Goal: Task Accomplishment & Management: Use online tool/utility

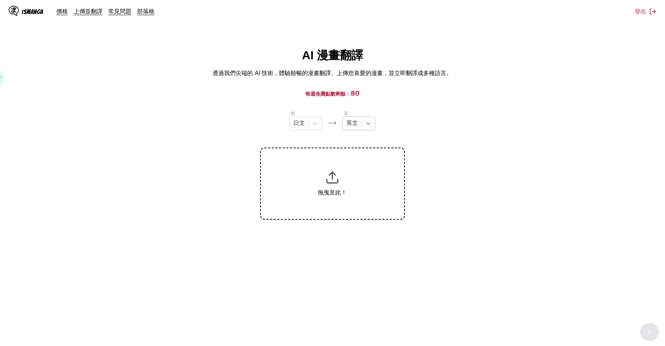
click at [369, 125] on icon at bounding box center [368, 123] width 7 height 7
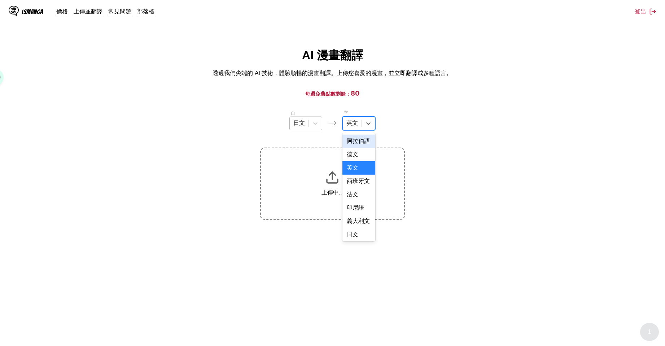
click at [304, 127] on div at bounding box center [299, 123] width 12 height 8
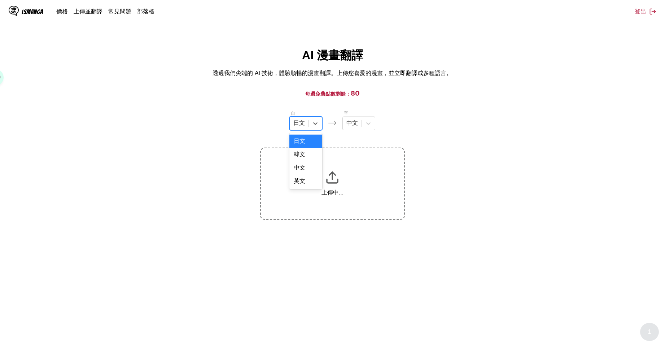
click at [305, 127] on div at bounding box center [299, 123] width 12 height 8
click at [340, 105] on main "AI 漫畫翻譯 透過我們尖端的 AI 技術，體驗順暢的漫畫翻譯。上傳您喜愛的漫畫，並立即翻譯成多種語言。 每週免費點數剩餘： 80 自 4 results a…" at bounding box center [332, 204] width 665 height 312
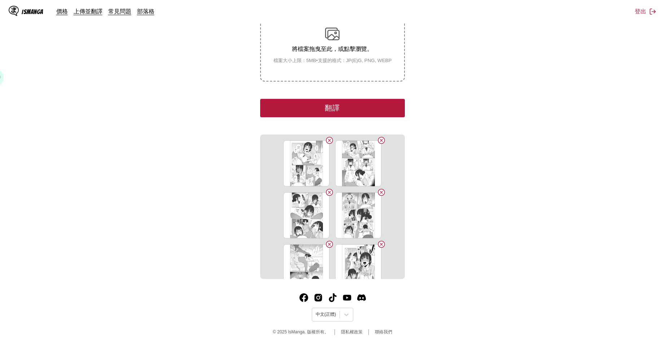
scroll to position [18, 0]
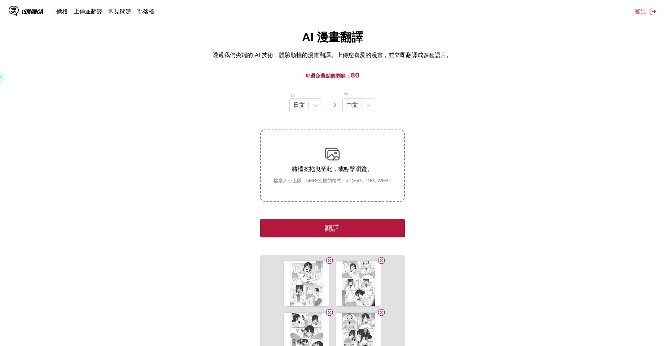
click at [386, 225] on button "翻譯" at bounding box center [332, 228] width 144 height 18
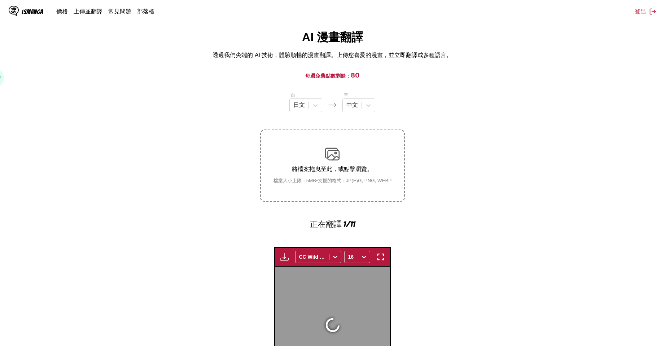
scroll to position [210, 0]
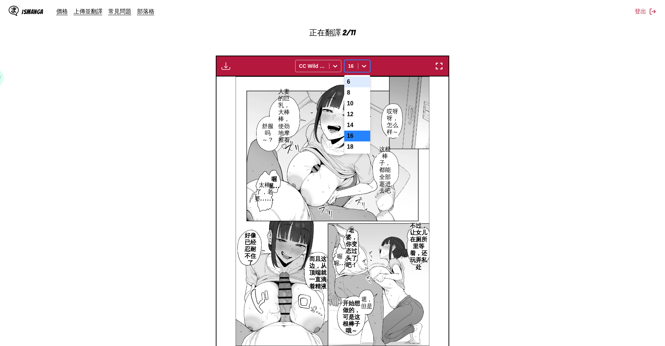
click at [364, 70] on div at bounding box center [364, 66] width 12 height 12
click at [360, 129] on div "14" at bounding box center [357, 125] width 26 height 11
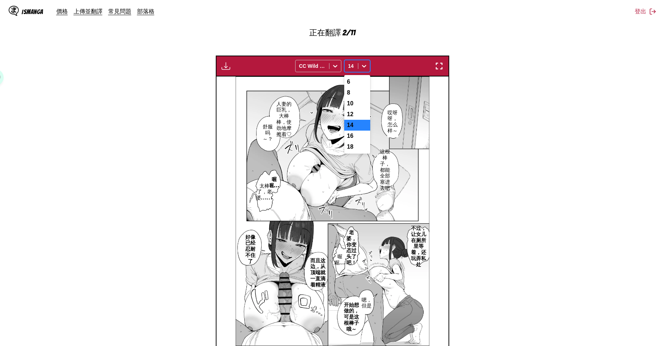
click at [346, 65] on div "14" at bounding box center [351, 66] width 13 height 10
click at [355, 114] on div "12" at bounding box center [357, 114] width 26 height 11
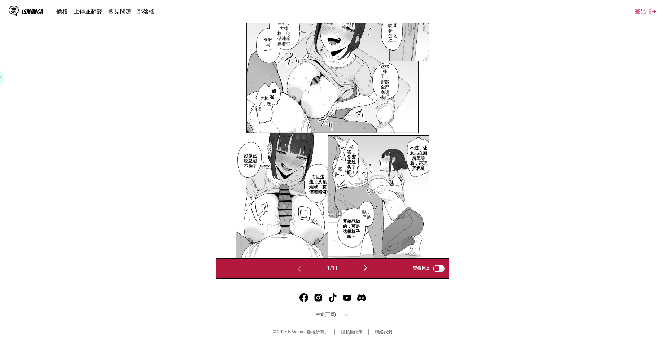
scroll to position [178, 0]
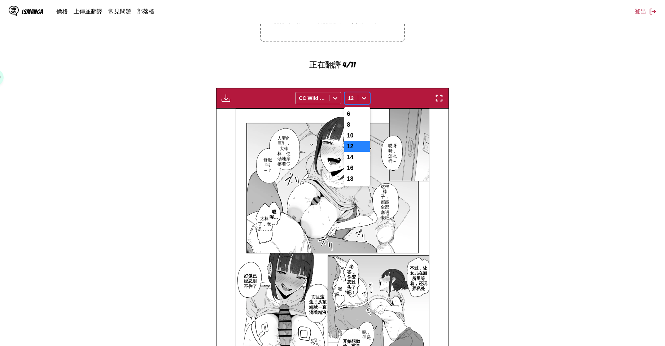
click at [363, 100] on icon at bounding box center [364, 98] width 7 height 7
click at [354, 136] on div "10" at bounding box center [357, 135] width 26 height 11
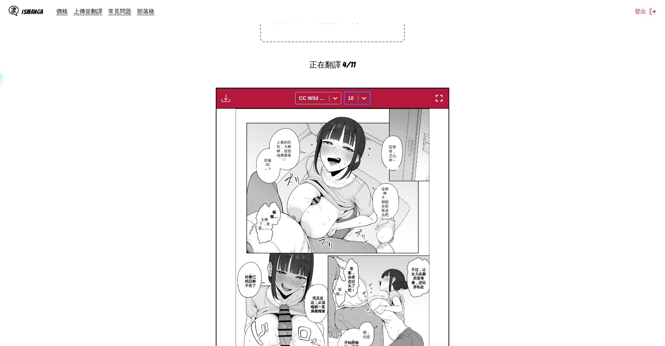
scroll to position [298, 0]
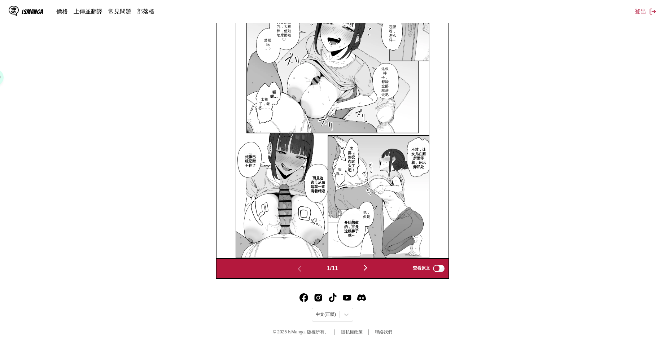
click at [366, 271] on img "button" at bounding box center [365, 268] width 9 height 9
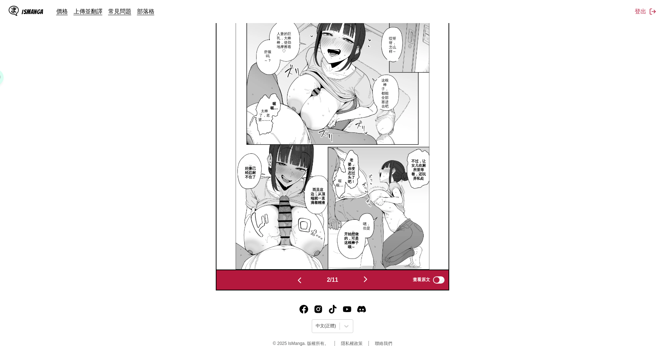
scroll to position [0, 232]
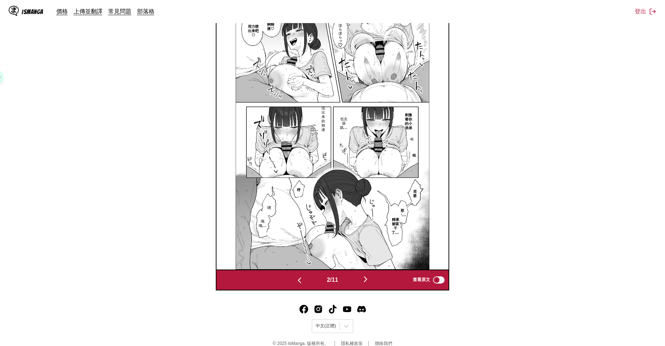
click at [370, 280] on img "button" at bounding box center [365, 279] width 9 height 9
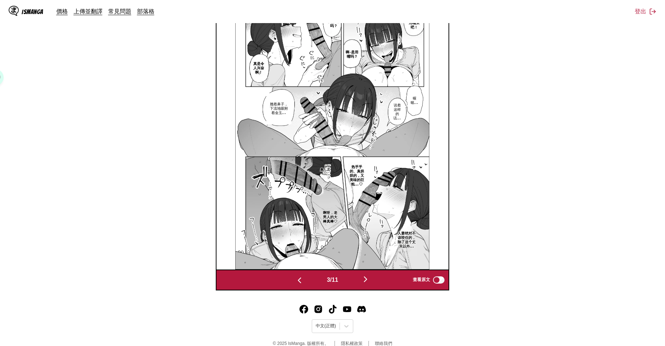
click at [370, 280] on img "button" at bounding box center [365, 279] width 9 height 9
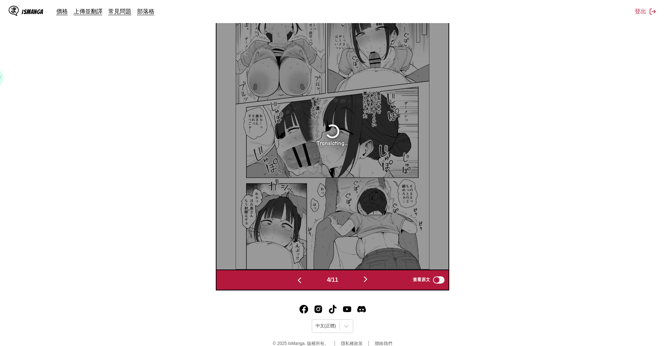
click at [295, 284] on img "button" at bounding box center [299, 280] width 9 height 9
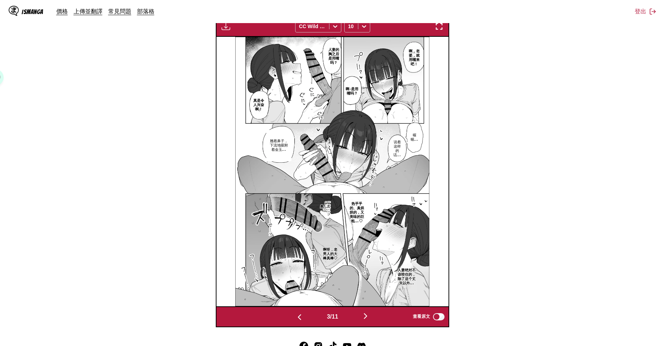
scroll to position [249, 0]
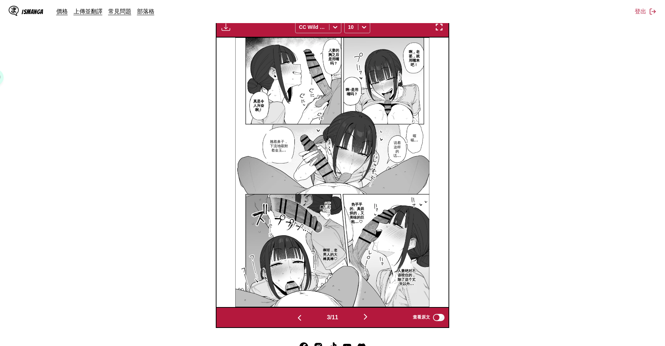
click at [301, 323] on div "3 / 11 查看原文" at bounding box center [333, 317] width 234 height 21
click at [299, 321] on img "button" at bounding box center [299, 318] width 9 height 9
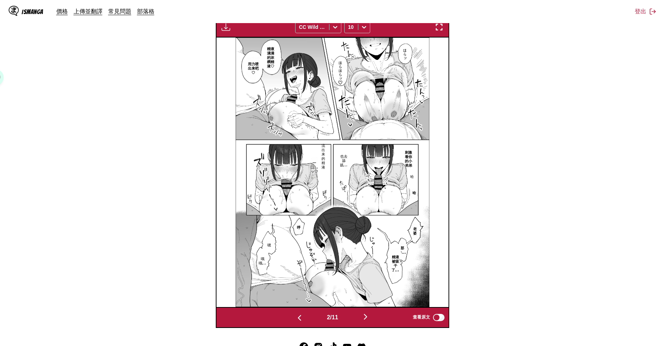
click at [299, 321] on img "button" at bounding box center [299, 318] width 9 height 9
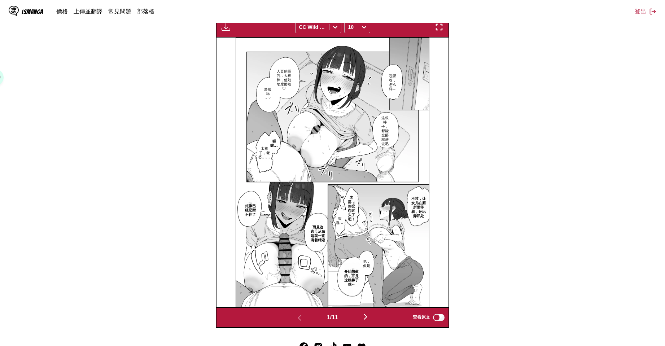
click at [370, 315] on img "button" at bounding box center [365, 317] width 9 height 9
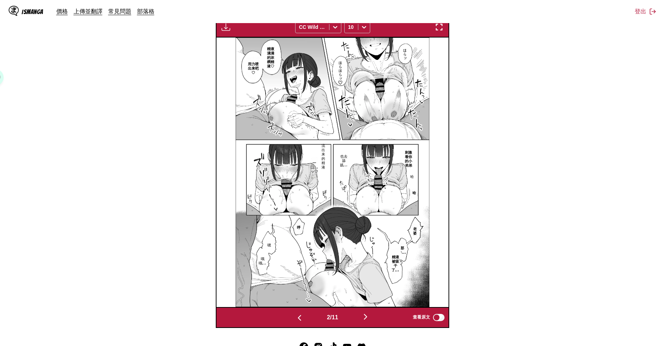
click at [373, 314] on button "button" at bounding box center [365, 317] width 43 height 10
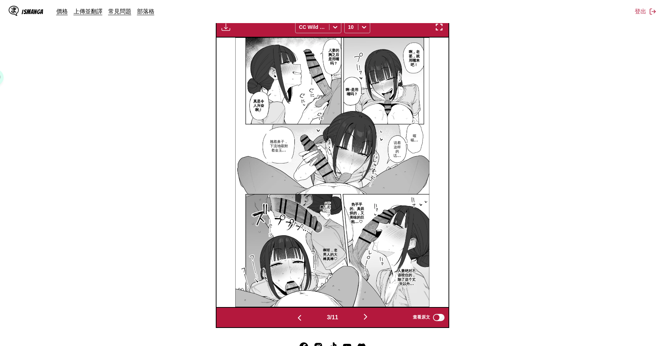
click at [373, 314] on button "button" at bounding box center [365, 317] width 43 height 10
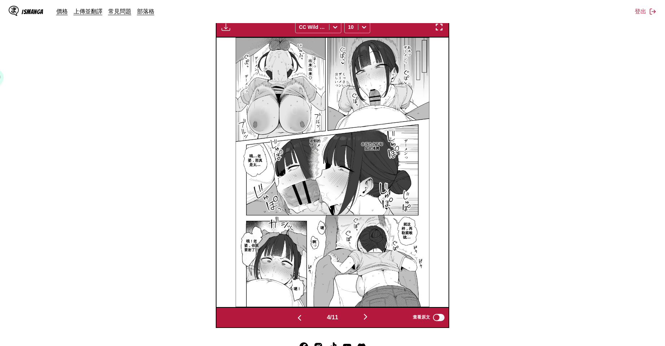
click at [373, 314] on button "button" at bounding box center [365, 317] width 43 height 10
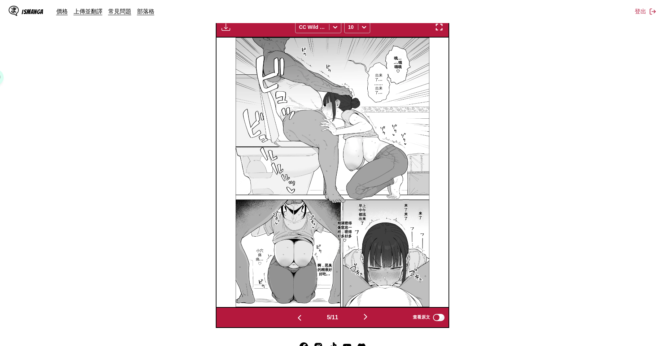
click at [373, 314] on button "button" at bounding box center [365, 317] width 43 height 10
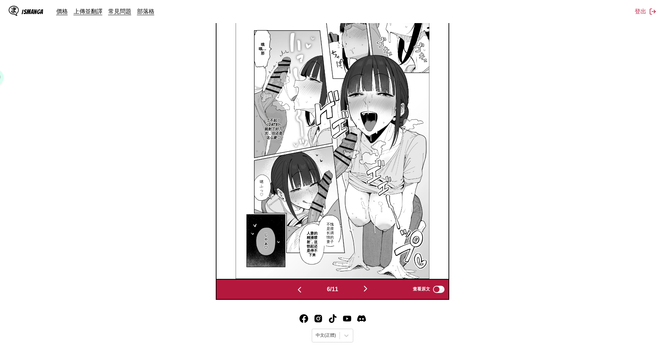
scroll to position [220, 0]
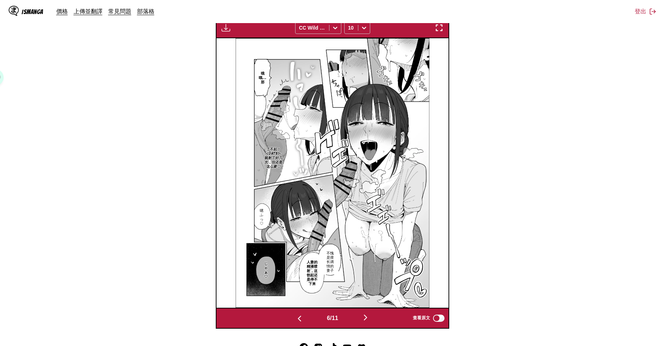
click at [370, 317] on img "button" at bounding box center [365, 317] width 9 height 9
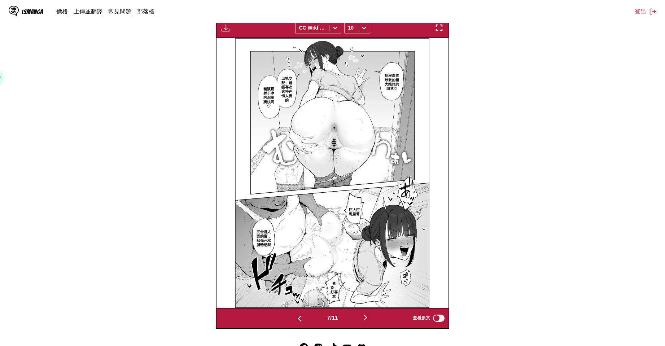
click at [517, 180] on section "自 日文 至 中文 將檔案拖曳至此，或點擊瀏覽。 檔案大小上限：5MB • 支援的格式：JP(E)G, PNG, WEBP 下載面板 下載全部 CC Wild…" at bounding box center [333, 109] width 654 height 439
click at [365, 316] on img "button" at bounding box center [365, 317] width 9 height 9
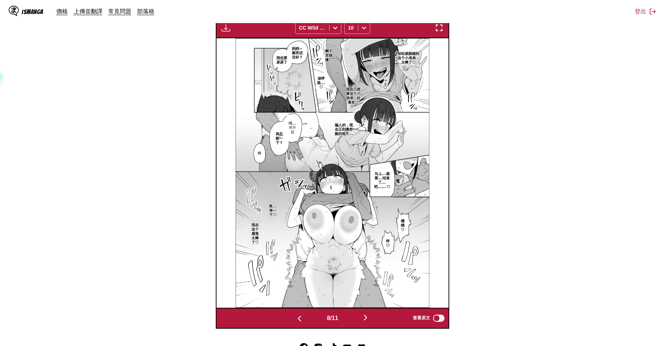
click at [365, 316] on img "button" at bounding box center [365, 317] width 9 height 9
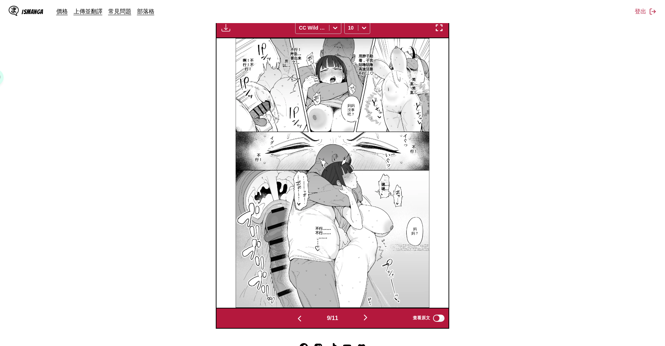
click at [365, 316] on img "button" at bounding box center [365, 317] width 9 height 9
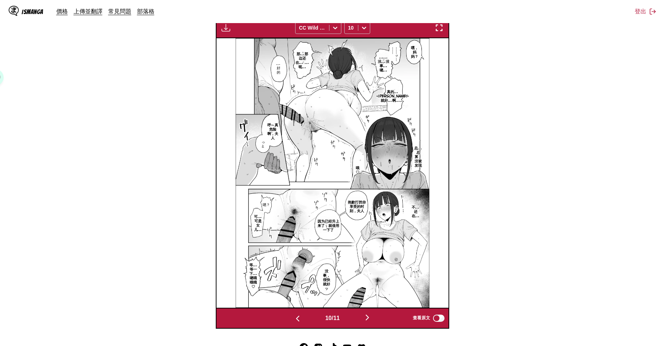
click at [365, 316] on button "button" at bounding box center [367, 318] width 43 height 10
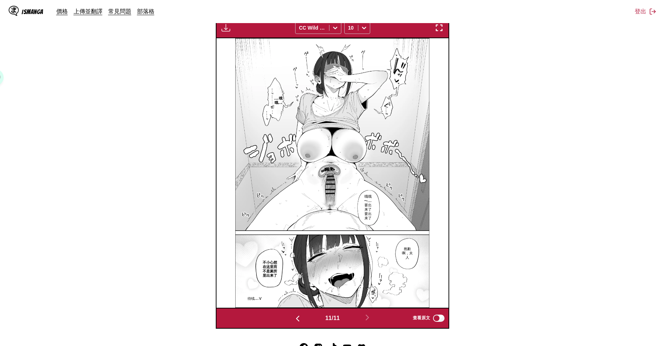
scroll to position [99, 0]
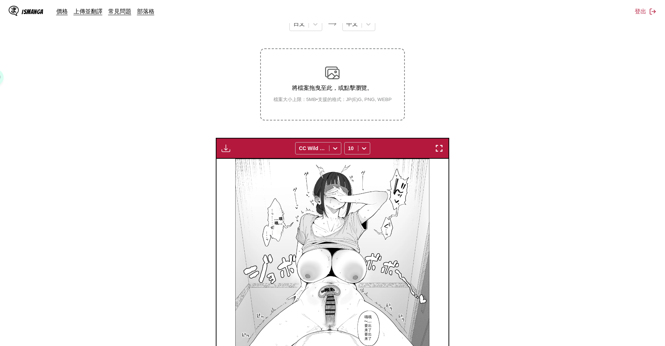
click at [225, 151] on img "button" at bounding box center [226, 148] width 9 height 9
click at [253, 168] on button "下載全部" at bounding box center [245, 172] width 46 height 17
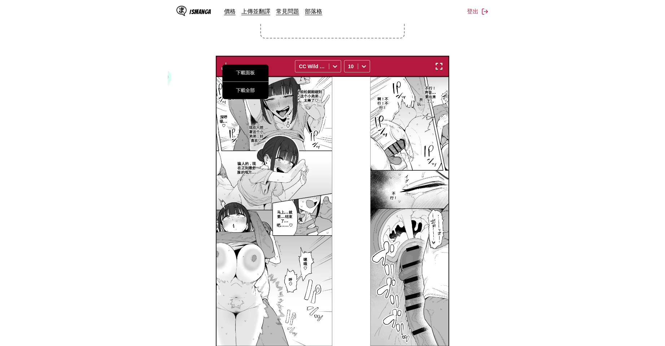
scroll to position [0, 2319]
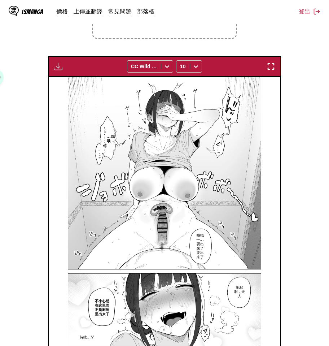
click at [29, 139] on section "自 日文 至 中文 將檔案拖曳至此，或點擊瀏覽。 檔案大小上限：5MB • 支援的格式：JP(E)G, PNG, WEBP 下載面板 下載全部 CC Wild…" at bounding box center [165, 148] width 318 height 439
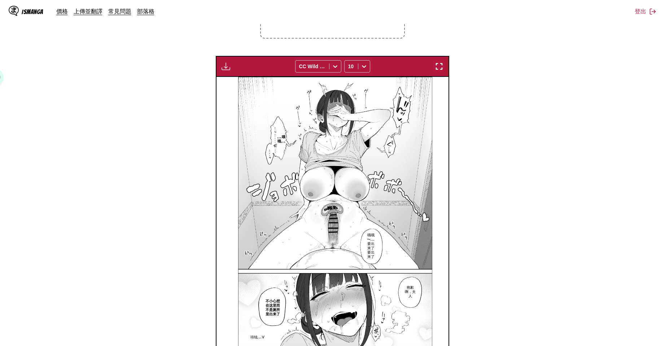
scroll to position [0, 2322]
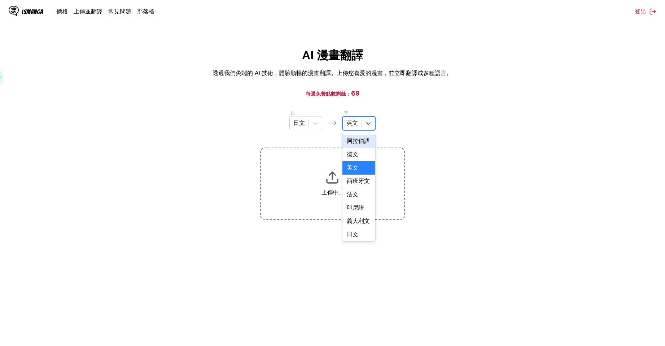
click at [361, 128] on div "英文" at bounding box center [352, 123] width 19 height 11
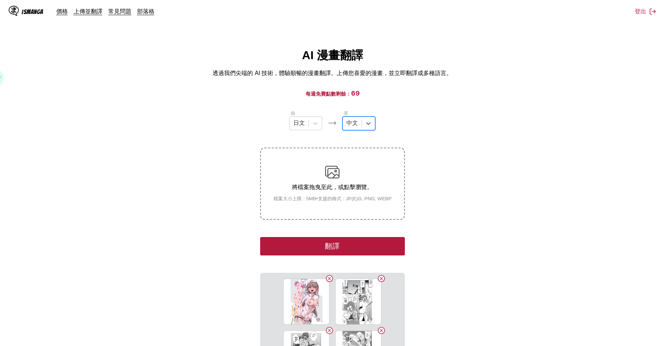
click at [369, 245] on button "翻譯" at bounding box center [332, 246] width 144 height 18
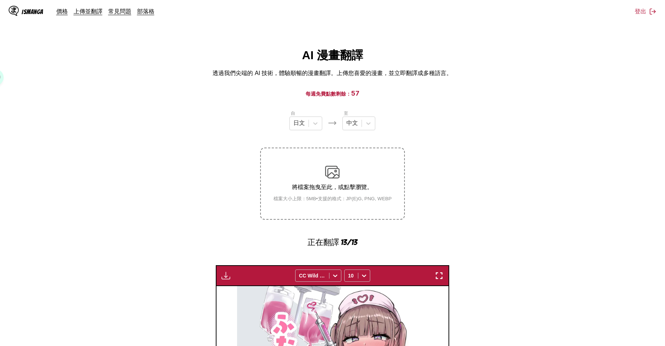
click at [227, 279] on img "button" at bounding box center [226, 275] width 9 height 9
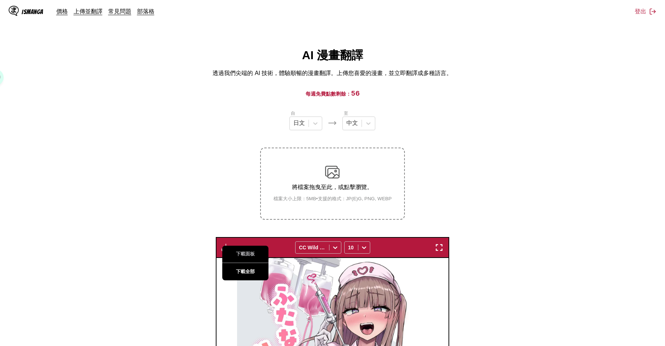
click at [253, 275] on button "下載全部" at bounding box center [245, 271] width 46 height 17
drag, startPoint x: 434, startPoint y: 175, endPoint x: 515, endPoint y: 172, distance: 81.3
click at [434, 175] on section "自 日文 至 中文 將檔案拖曳至此，或點擊瀏覽。 檔案大小上限：5MB • 支援的格式：JP(E)G, PNG, WEBP 下載面板 下載全部 CC Wild…" at bounding box center [333, 329] width 654 height 439
click at [499, 174] on section "自 日文 至 中文 將檔案拖曳至此，或點擊瀏覽。 檔案大小上限：5MB • 支援的格式：JP(E)G, PNG, WEBP 下載面板 下載全部 CC Wild…" at bounding box center [333, 329] width 654 height 439
